Goal: Navigation & Orientation: Find specific page/section

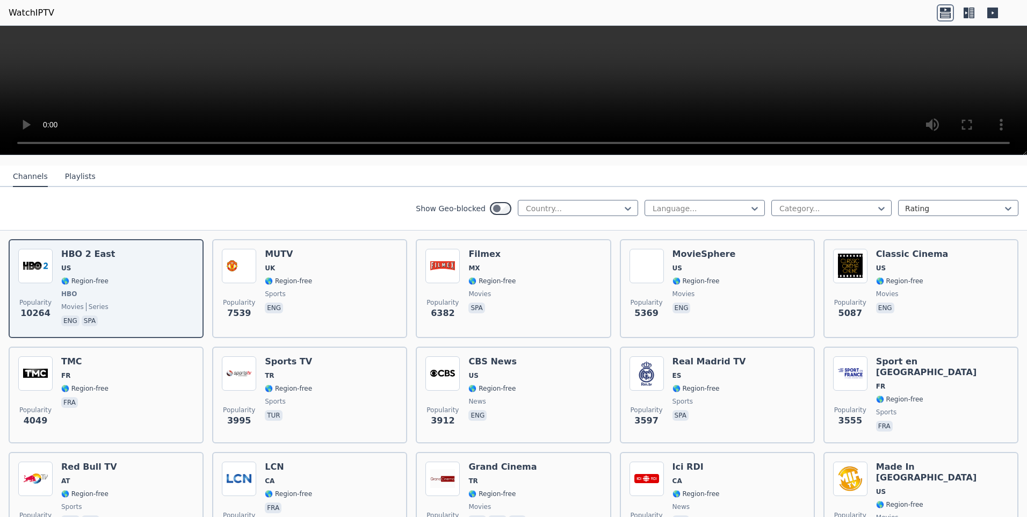
scroll to position [161, 0]
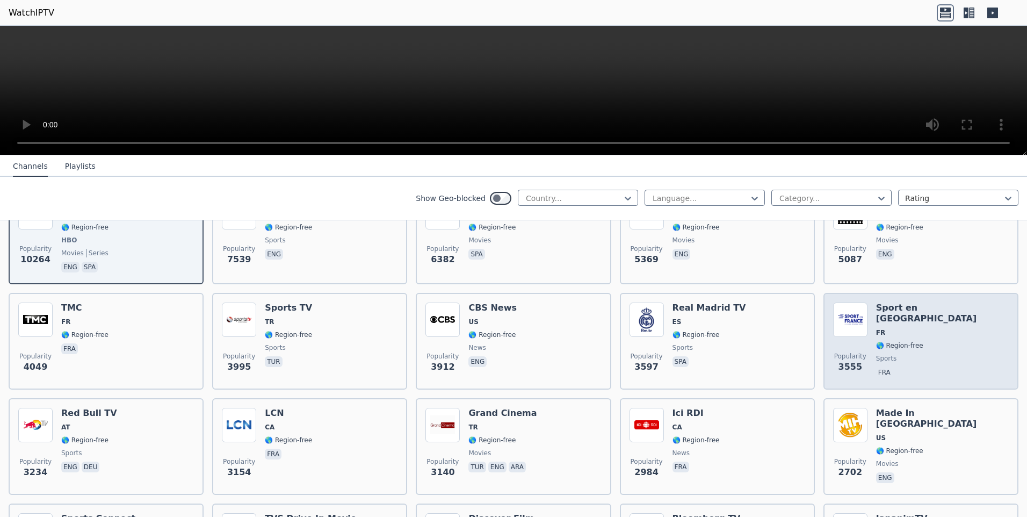
drag, startPoint x: 901, startPoint y: 297, endPoint x: 904, endPoint y: 317, distance: 20.7
click at [904, 317] on div "Sport en [GEOGRAPHIC_DATA] FR 🌎 Region-free sports fra" at bounding box center [942, 340] width 133 height 77
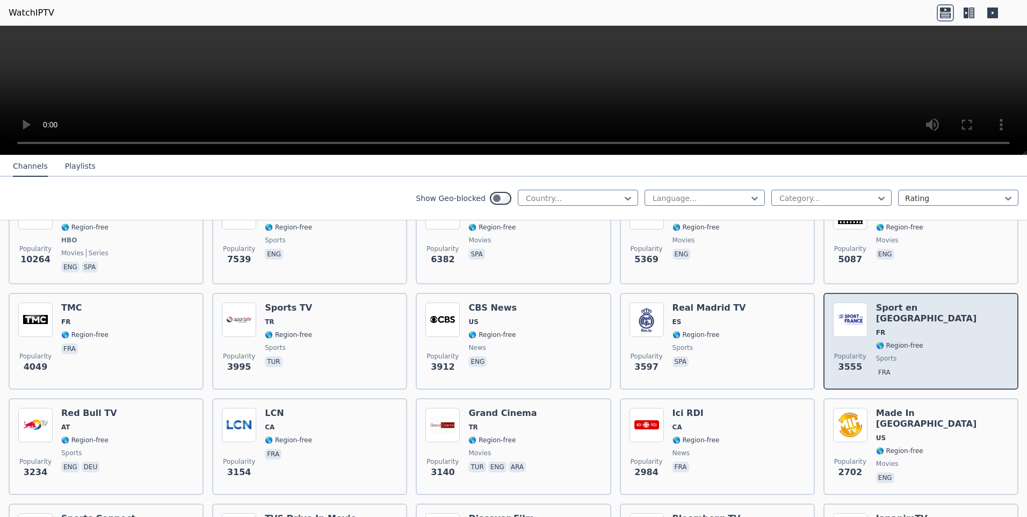
click at [911, 328] on span "FR" at bounding box center [942, 332] width 133 height 9
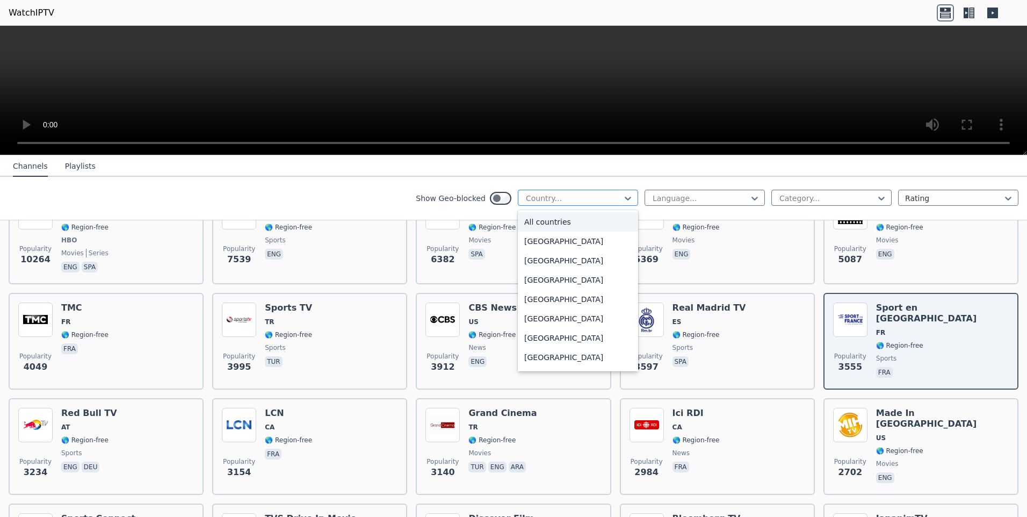
click at [599, 201] on div at bounding box center [574, 198] width 98 height 11
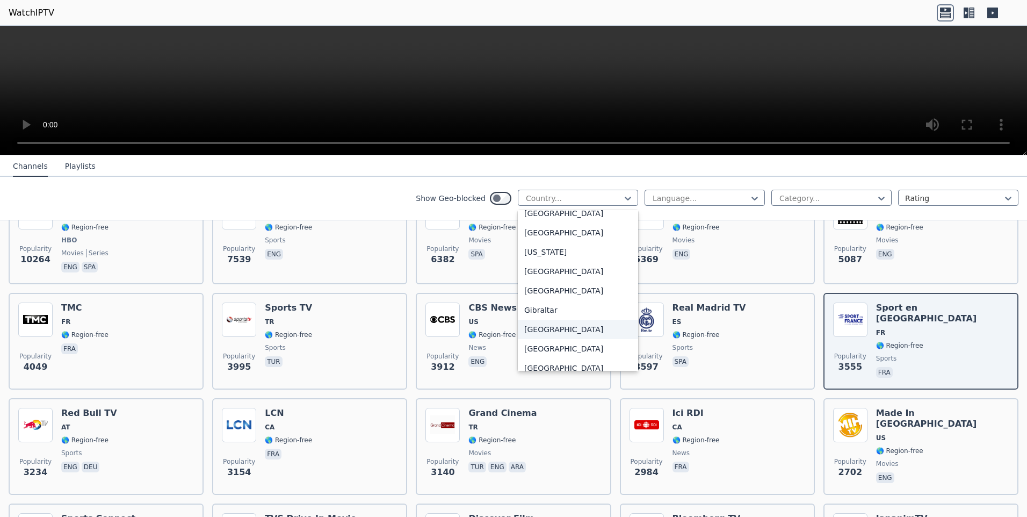
scroll to position [1289, 0]
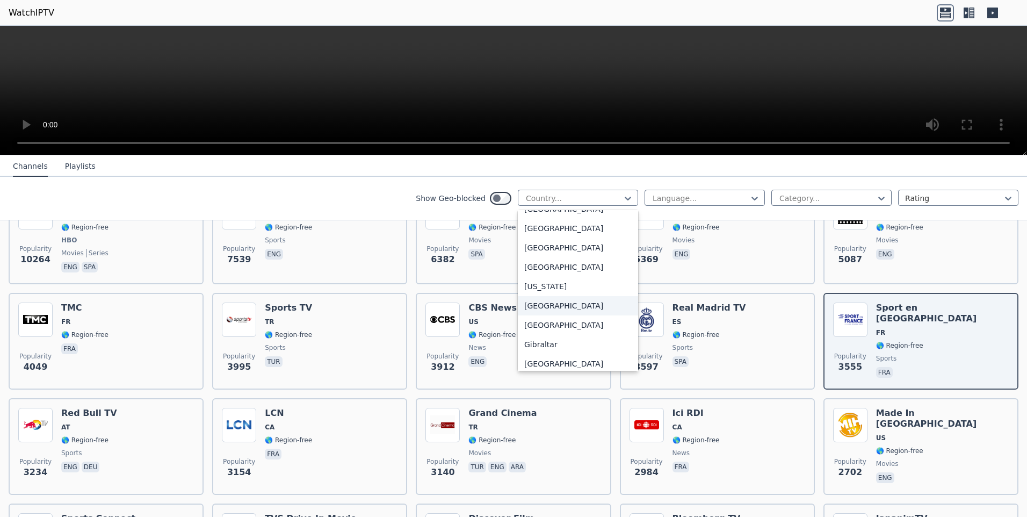
click at [536, 313] on div "[GEOGRAPHIC_DATA]" at bounding box center [578, 305] width 120 height 19
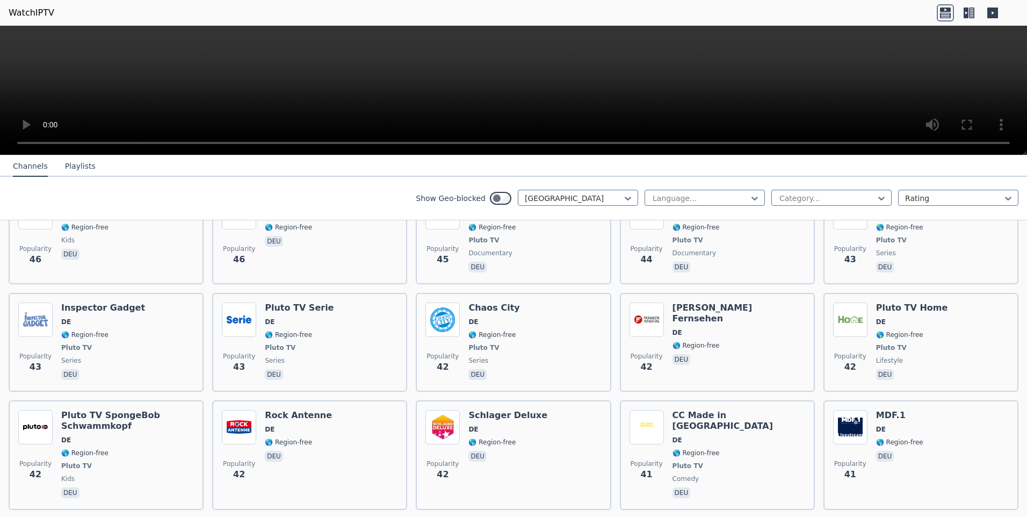
scroll to position [1934, 0]
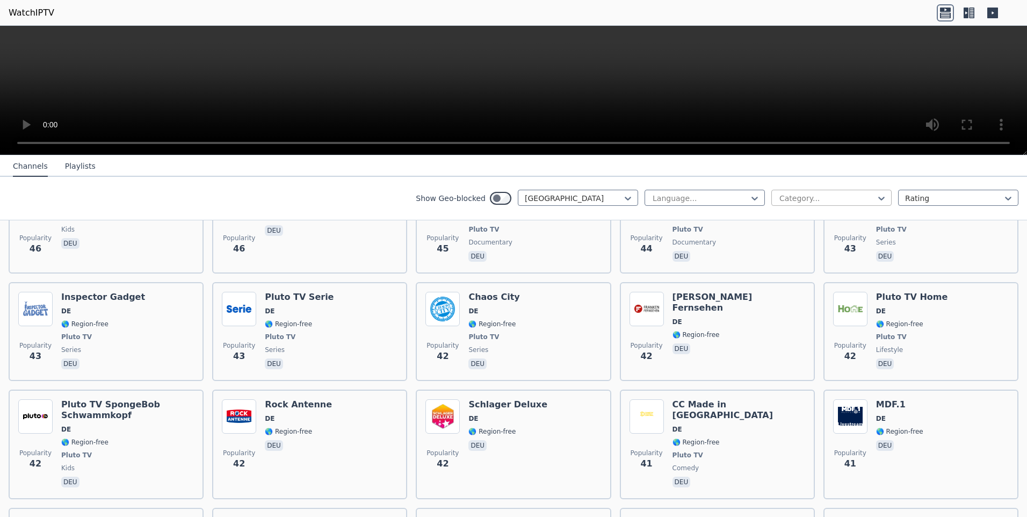
click at [829, 202] on div at bounding box center [827, 198] width 98 height 11
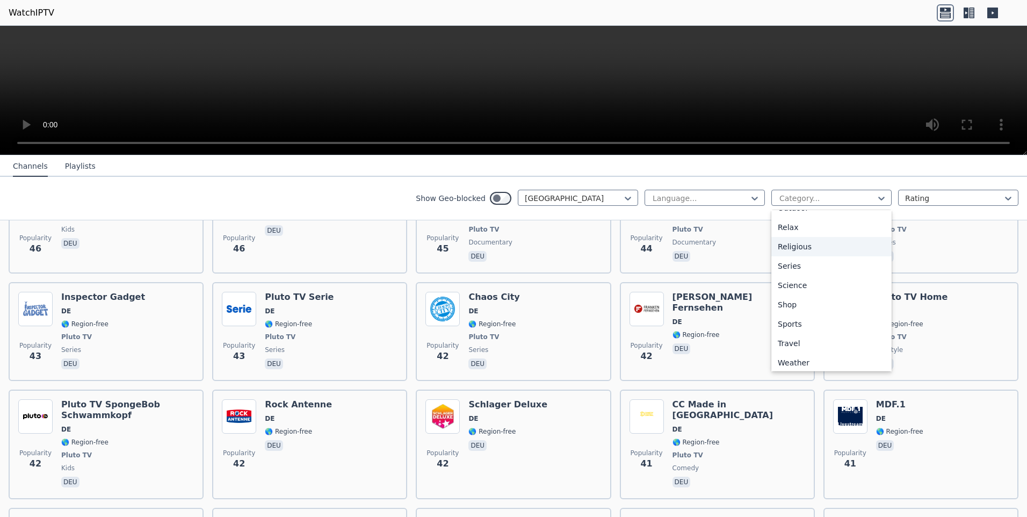
scroll to position [365, 0]
click at [781, 320] on div "Sports" at bounding box center [831, 320] width 120 height 19
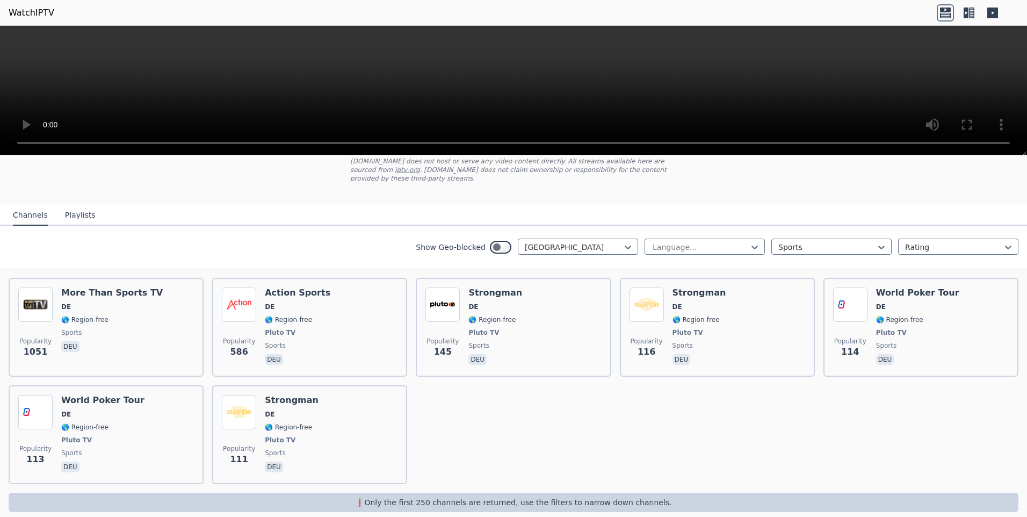
scroll to position [72, 0]
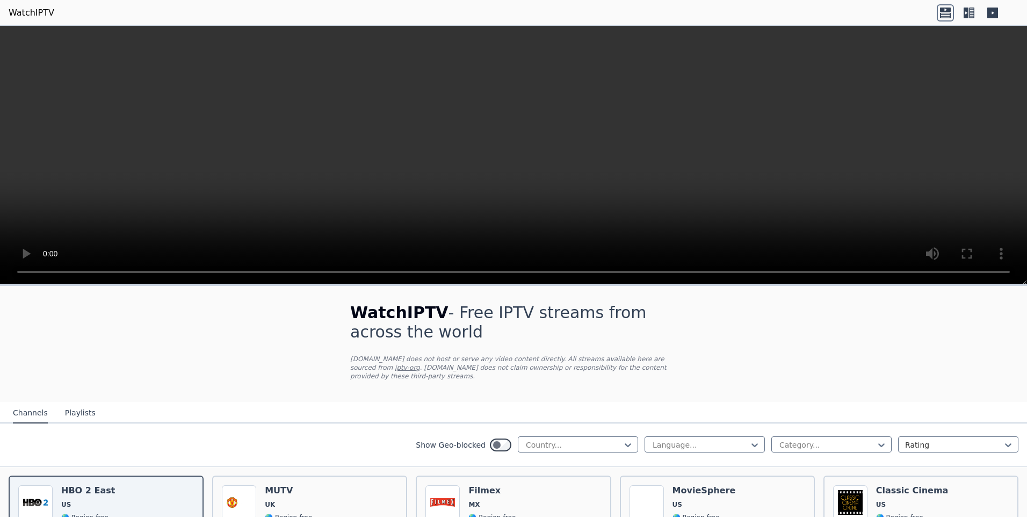
click at [188, 18] on header "WatchIPTV" at bounding box center [513, 13] width 1027 height 26
click at [971, 14] on icon at bounding box center [971, 13] width 5 height 11
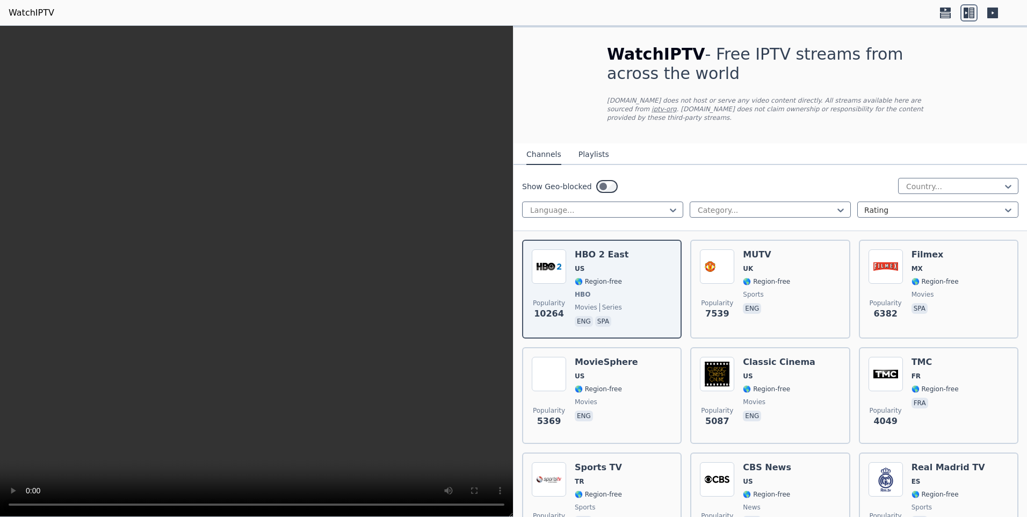
click at [996, 14] on icon at bounding box center [992, 13] width 11 height 11
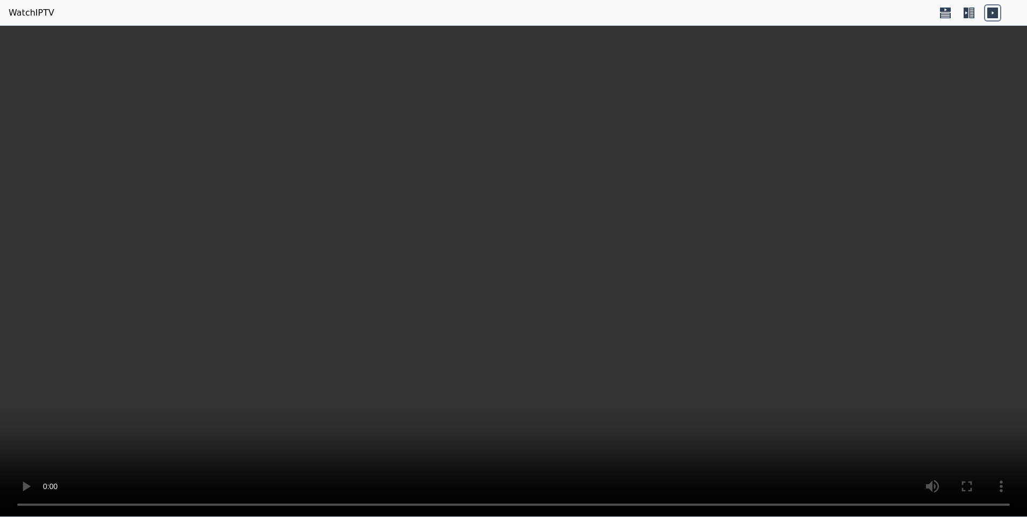
click at [972, 13] on icon at bounding box center [971, 13] width 5 height 11
